Goal: Transaction & Acquisition: Purchase product/service

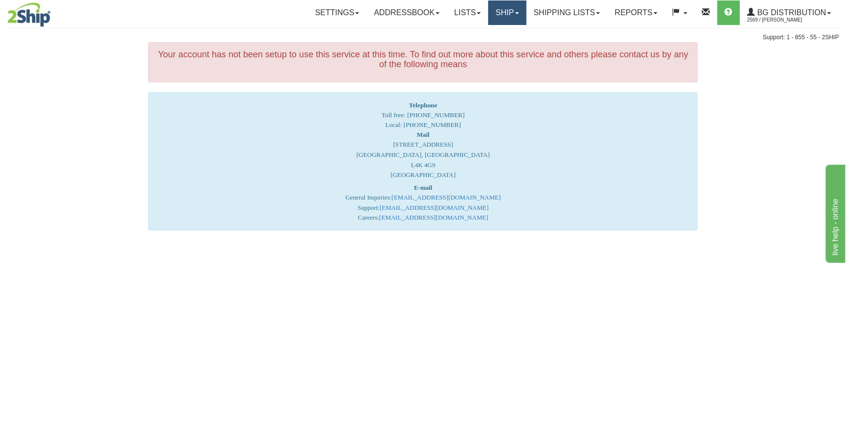
click at [508, 18] on link "Ship" at bounding box center [507, 12] width 38 height 25
click at [501, 30] on link "Ship Screen" at bounding box center [486, 34] width 77 height 13
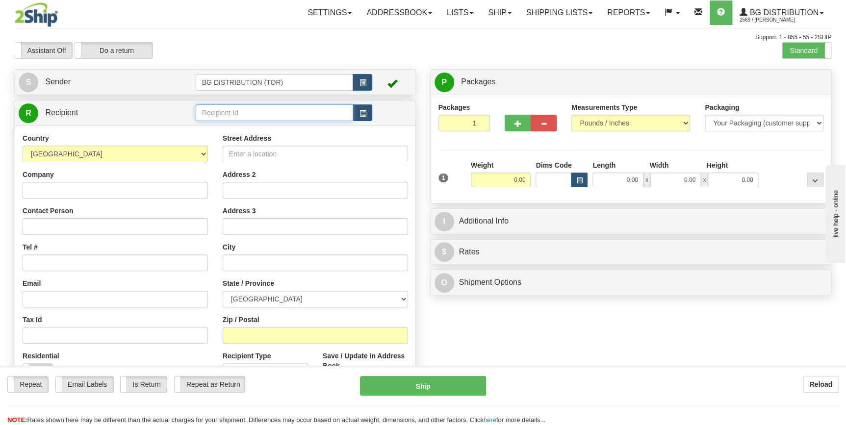
click at [264, 114] on input "text" at bounding box center [275, 112] width 158 height 17
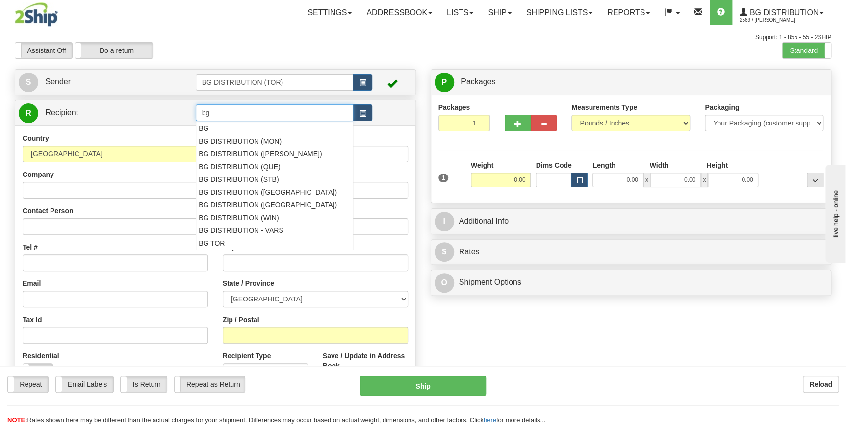
type input "b"
click at [262, 153] on div "BG DISTRIBUTION ([PERSON_NAME])" at bounding box center [272, 154] width 148 height 11
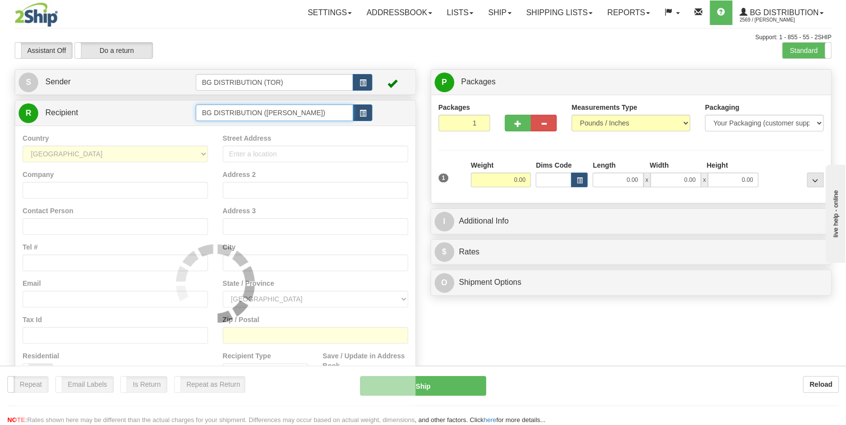
type input "BG DISTRIBUTION ([PERSON_NAME])"
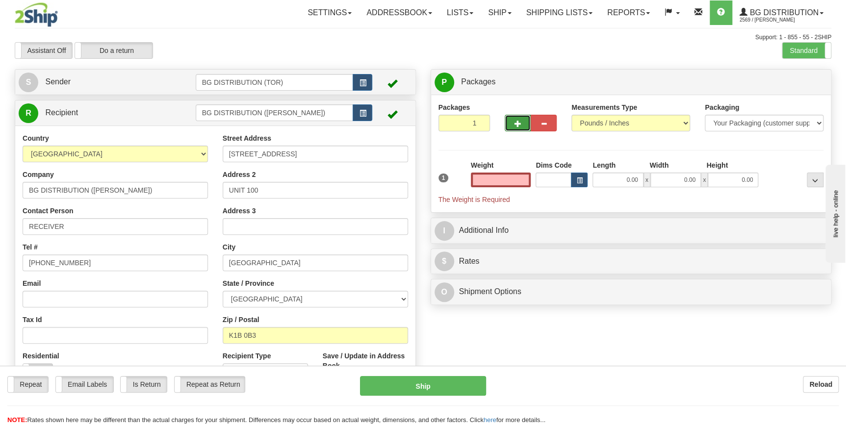
type input "0.00"
click at [523, 124] on button "button" at bounding box center [518, 123] width 26 height 17
type input "2"
click at [509, 181] on input "0.00" at bounding box center [501, 180] width 60 height 15
type input "0.00"
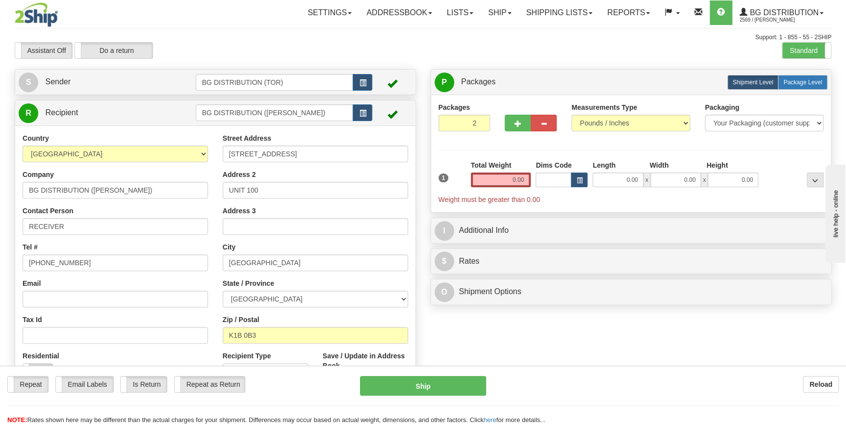
click at [791, 80] on span "Package Level" at bounding box center [802, 82] width 39 height 7
radio input "true"
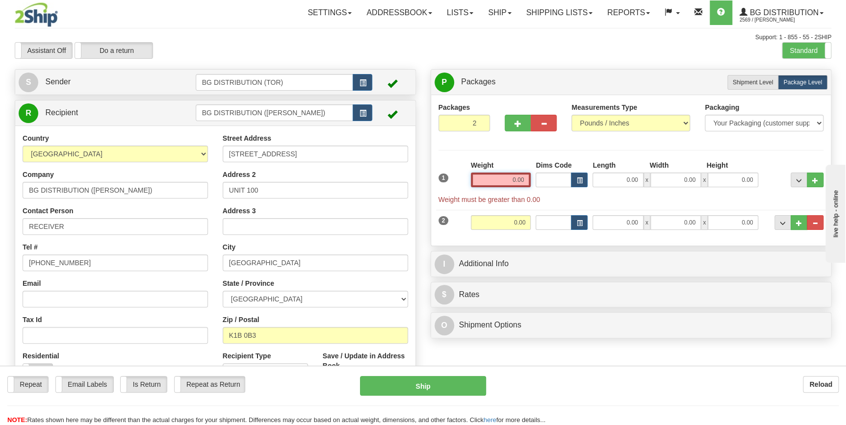
click at [515, 181] on input "0.00" at bounding box center [501, 180] width 60 height 15
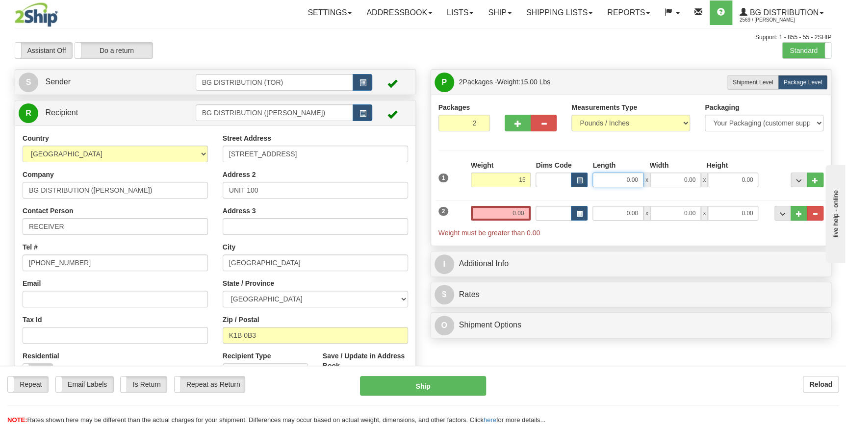
type input "15.00"
click at [620, 180] on input "0.00" at bounding box center [617, 180] width 51 height 15
type input "6.00"
click at [656, 178] on input "0.00" at bounding box center [675, 180] width 51 height 15
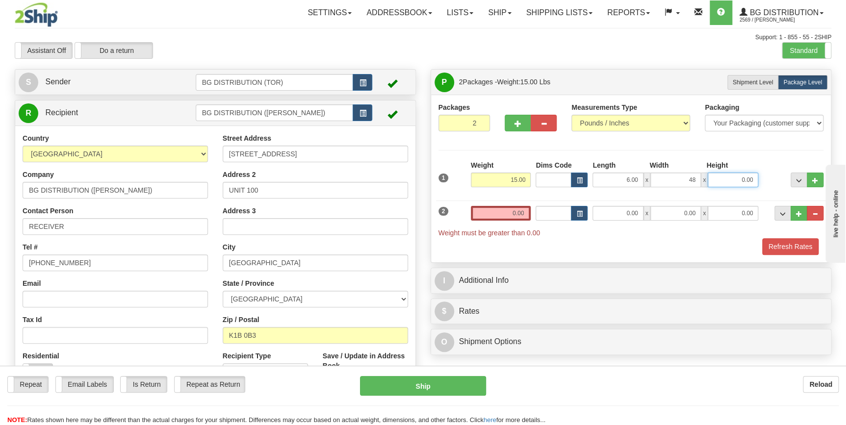
type input "48.00"
click at [730, 180] on input "0.00" at bounding box center [733, 180] width 51 height 15
type input "7.00"
click at [506, 218] on input "0.00" at bounding box center [501, 213] width 60 height 15
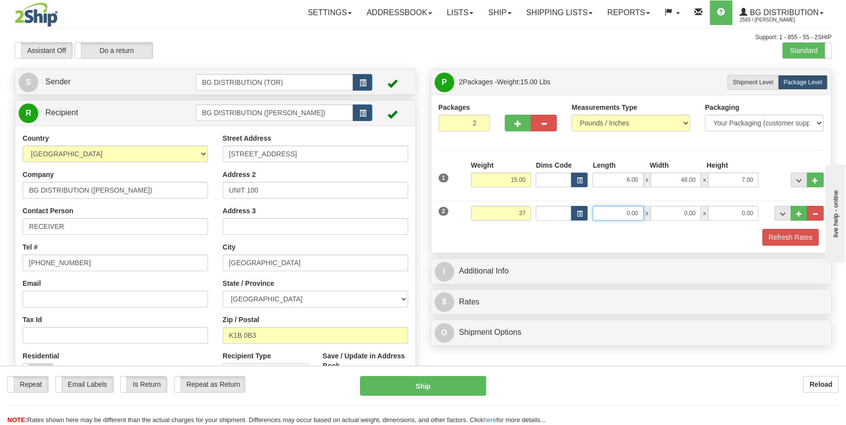
drag, startPoint x: 611, startPoint y: 216, endPoint x: 605, endPoint y: 214, distance: 5.7
click at [609, 216] on input "0.00" at bounding box center [617, 213] width 51 height 15
type input "37.00"
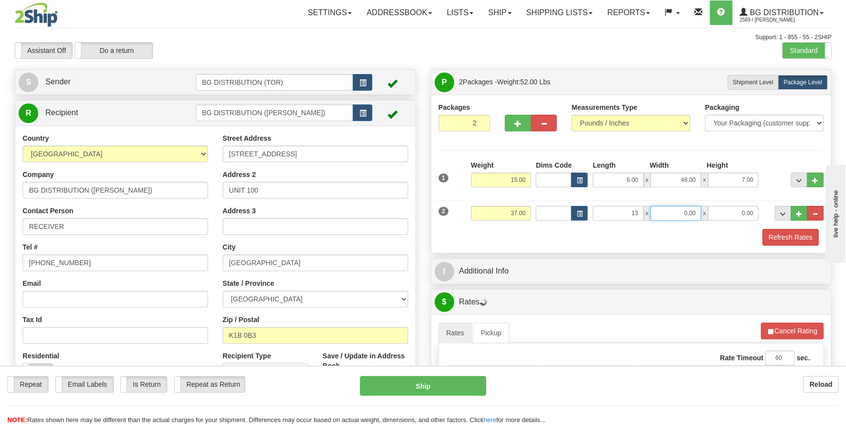
type input "13.00"
click at [662, 215] on input "0.00" at bounding box center [675, 213] width 51 height 15
type input "19.00"
click at [730, 214] on input "0.00" at bounding box center [733, 213] width 51 height 15
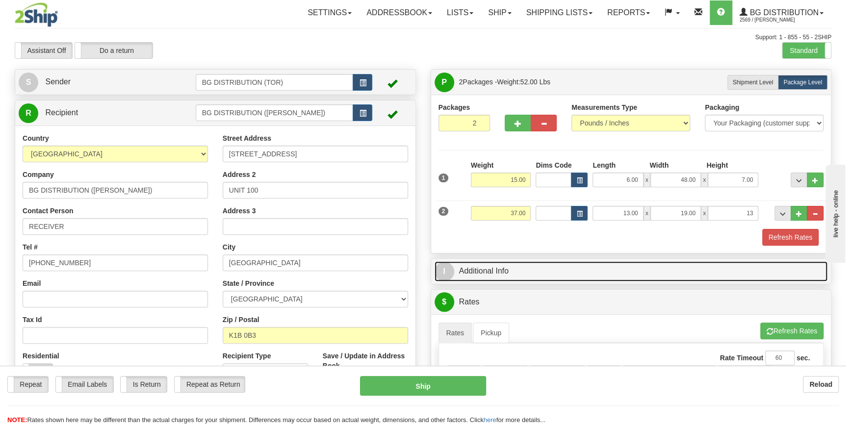
type input "13.00"
click at [503, 273] on link "I Additional Info" at bounding box center [630, 271] width 393 height 20
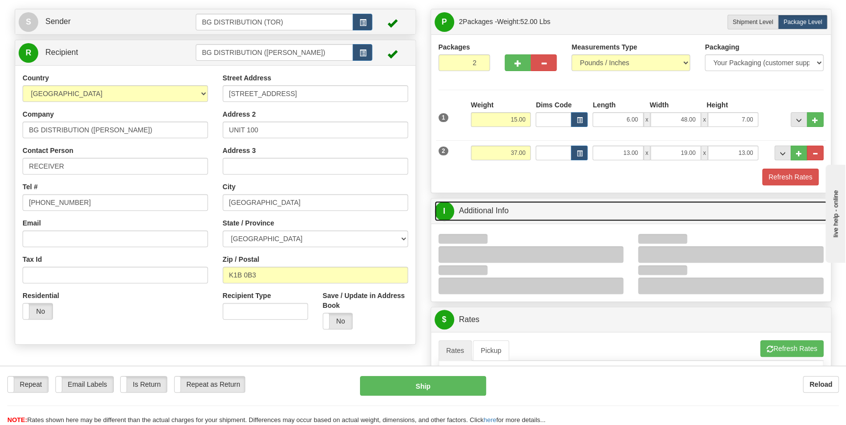
scroll to position [133, 0]
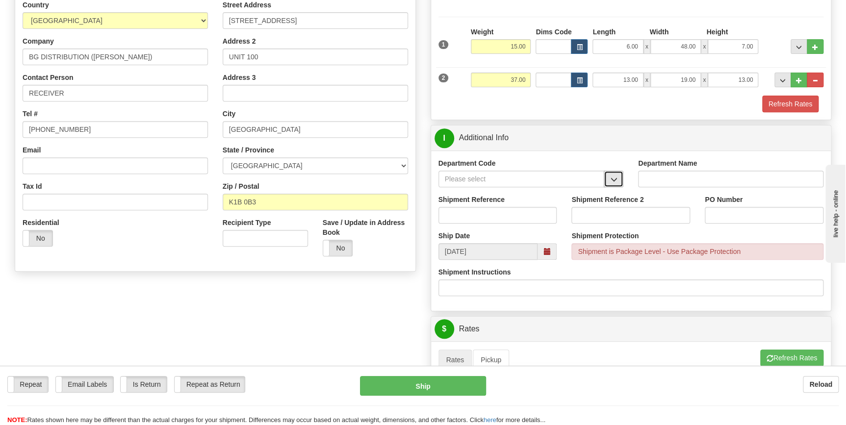
click at [618, 177] on button "button" at bounding box center [614, 179] width 20 height 17
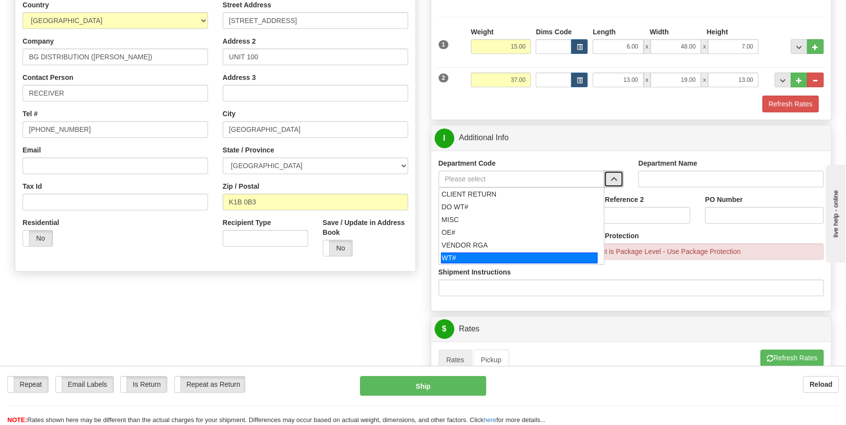
click at [475, 254] on div "WT#" at bounding box center [519, 258] width 156 height 11
type input "WT#"
type input "WAREHOUSE TRANSFERS"
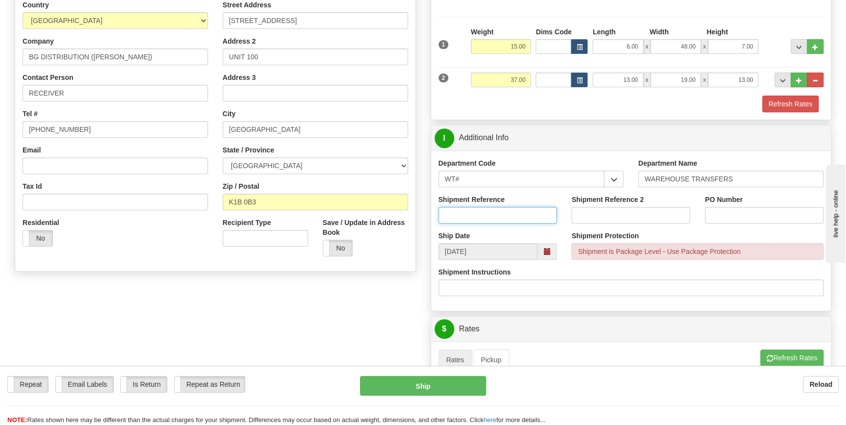
click at [467, 218] on input "Shipment Reference" at bounding box center [497, 215] width 119 height 17
type input "166128"
click at [727, 212] on input "PO Number" at bounding box center [764, 215] width 119 height 17
type input "[GEOGRAPHIC_DATA]"
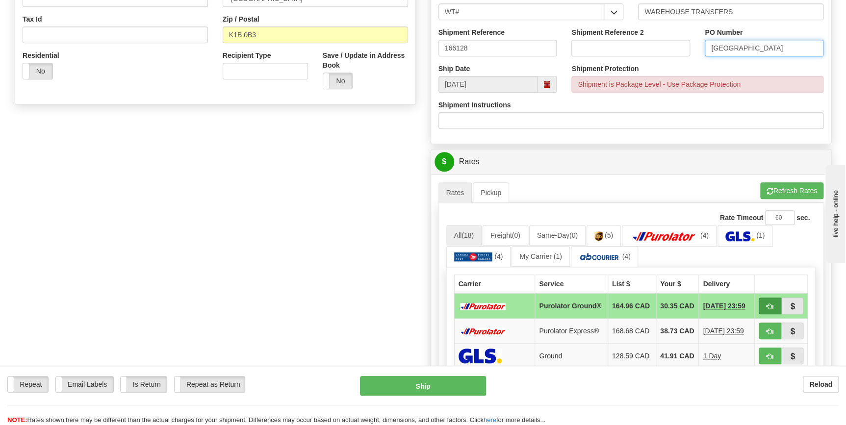
scroll to position [223, 0]
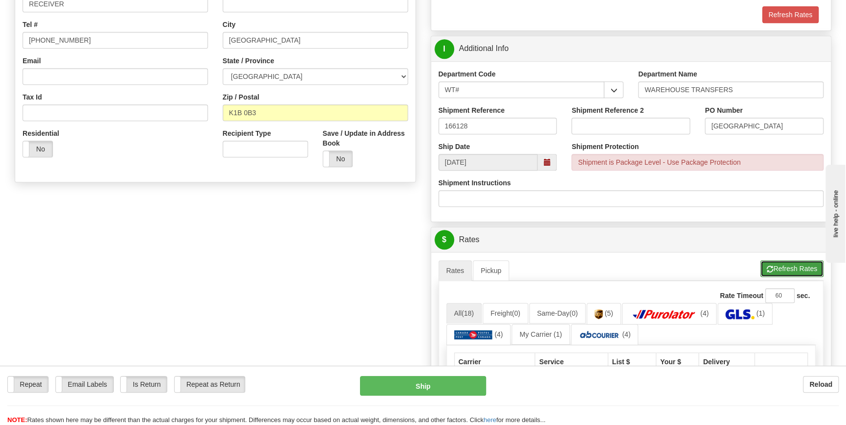
click at [778, 265] on button "Refresh Rates" at bounding box center [791, 268] width 63 height 17
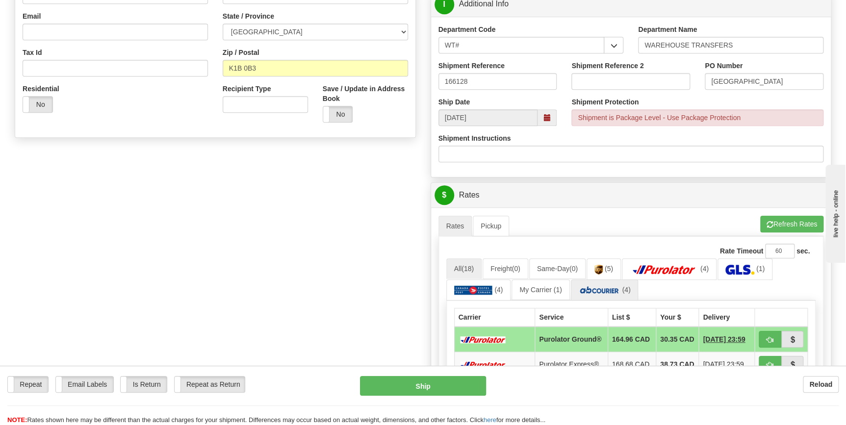
scroll to position [401, 0]
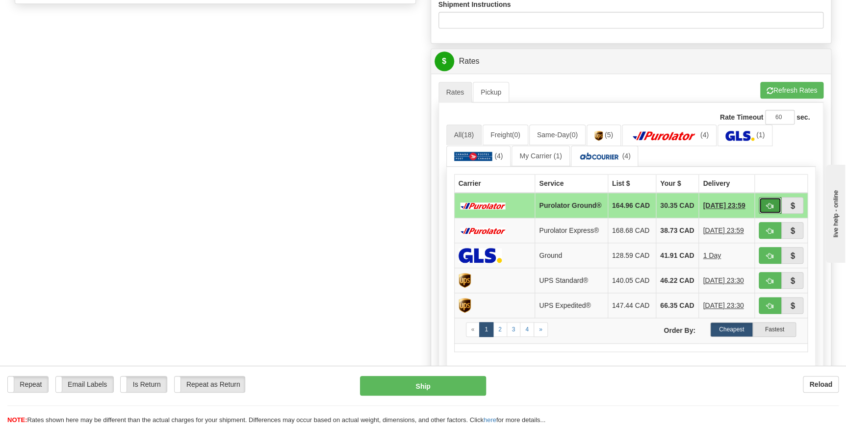
click at [769, 204] on span "button" at bounding box center [769, 206] width 7 height 6
type input "260"
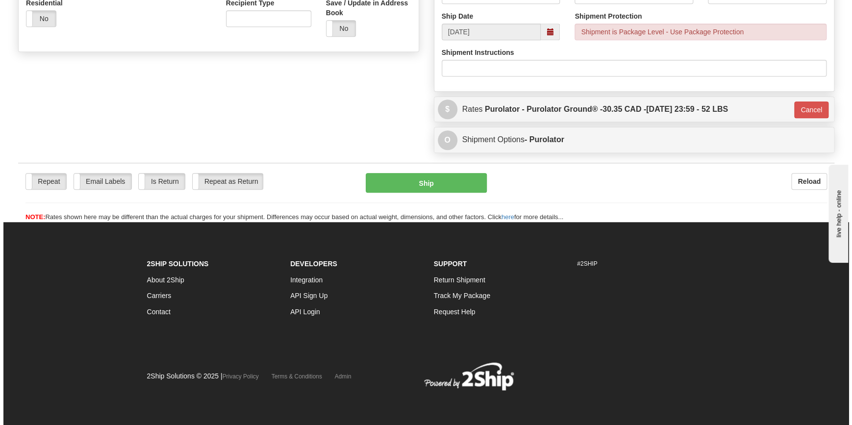
scroll to position [353, 0]
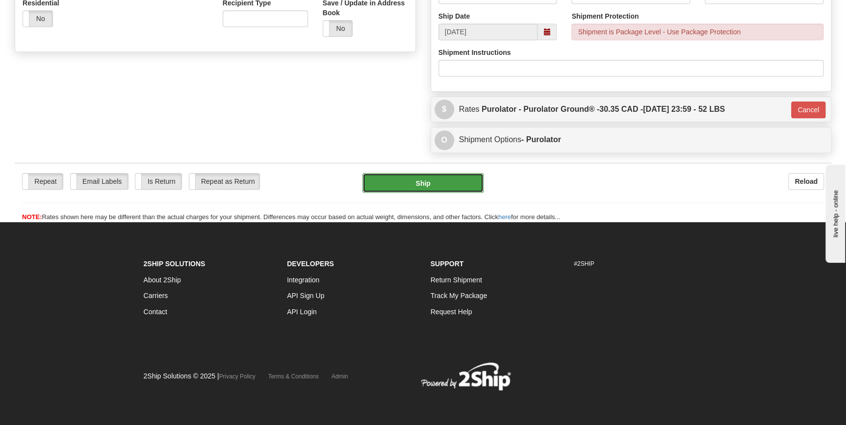
click at [444, 183] on button "Ship" at bounding box center [422, 183] width 121 height 20
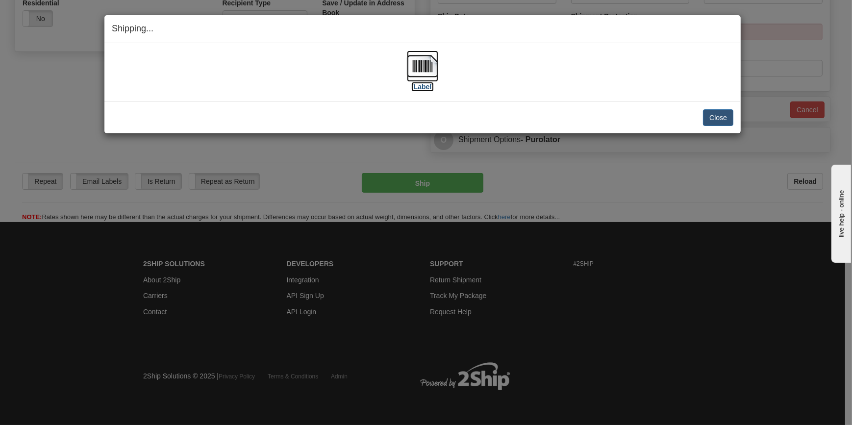
click at [428, 71] on img at bounding box center [422, 66] width 31 height 31
